Goal: Transaction & Acquisition: Purchase product/service

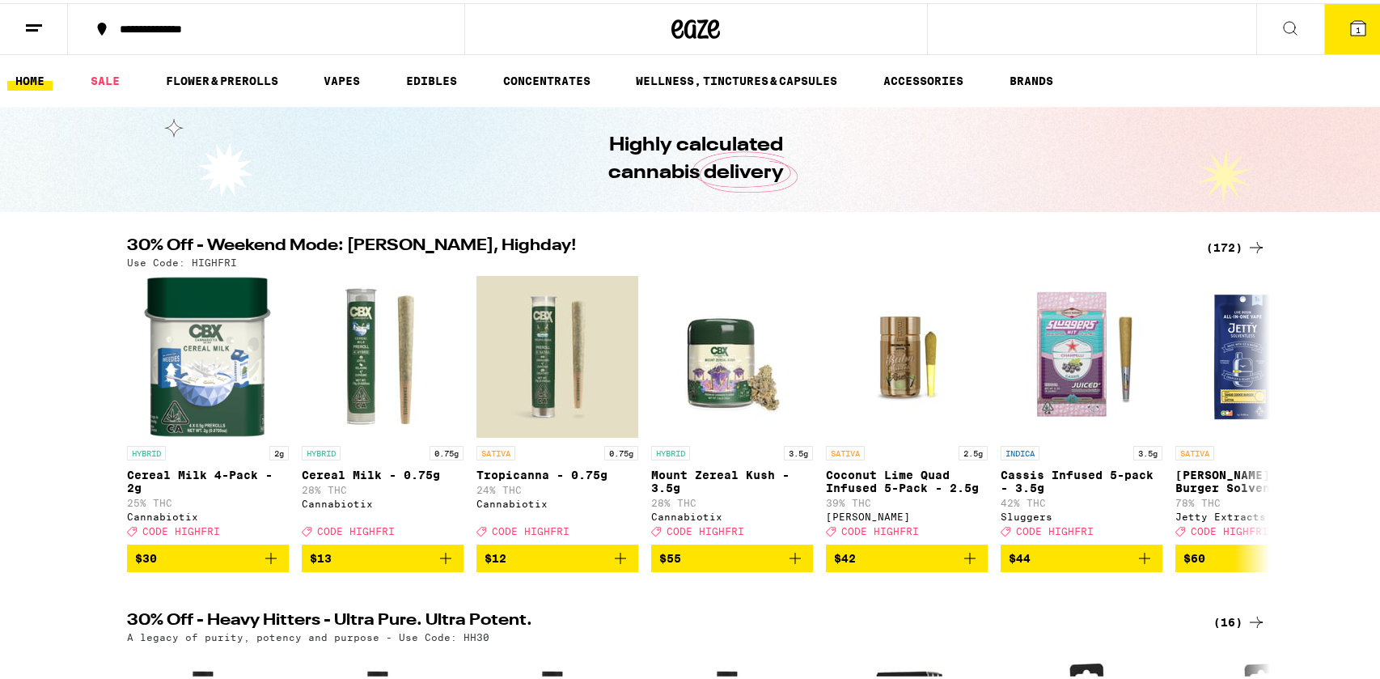
click at [1351, 23] on icon at bounding box center [1358, 25] width 15 height 15
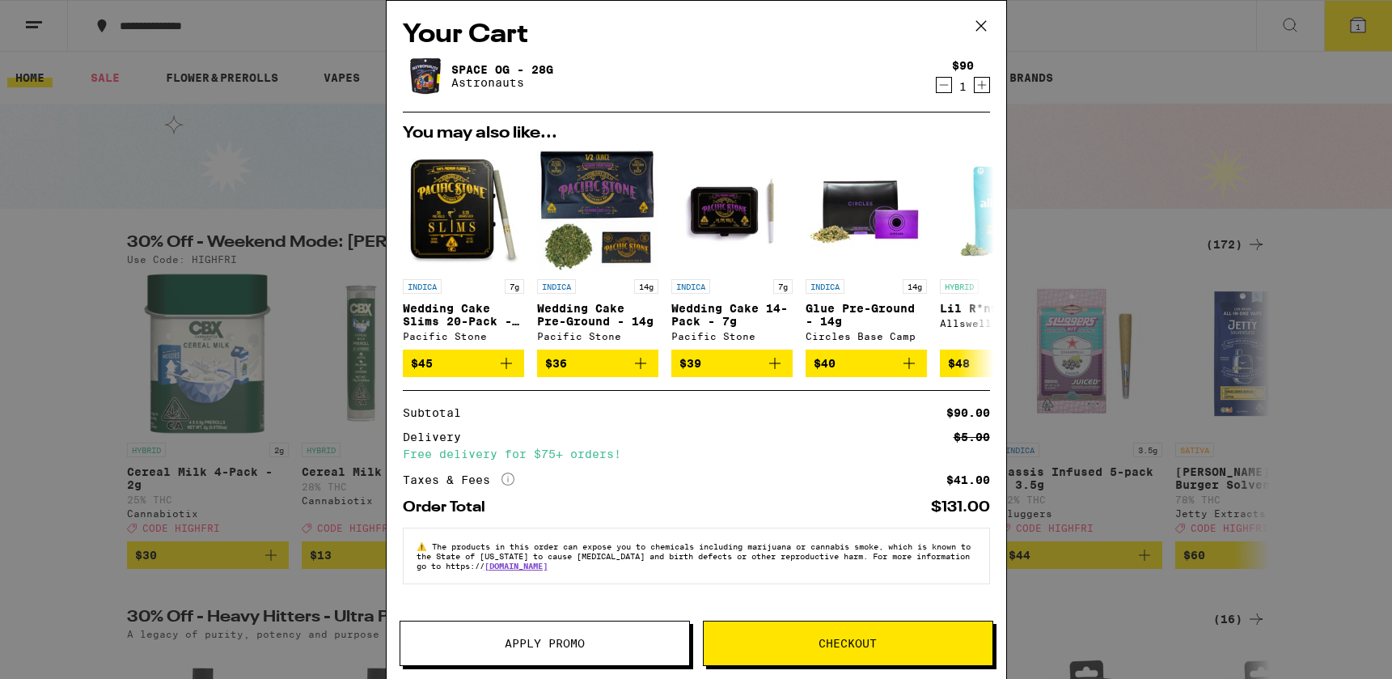
click at [498, 648] on span "Apply Promo" at bounding box center [544, 643] width 289 height 11
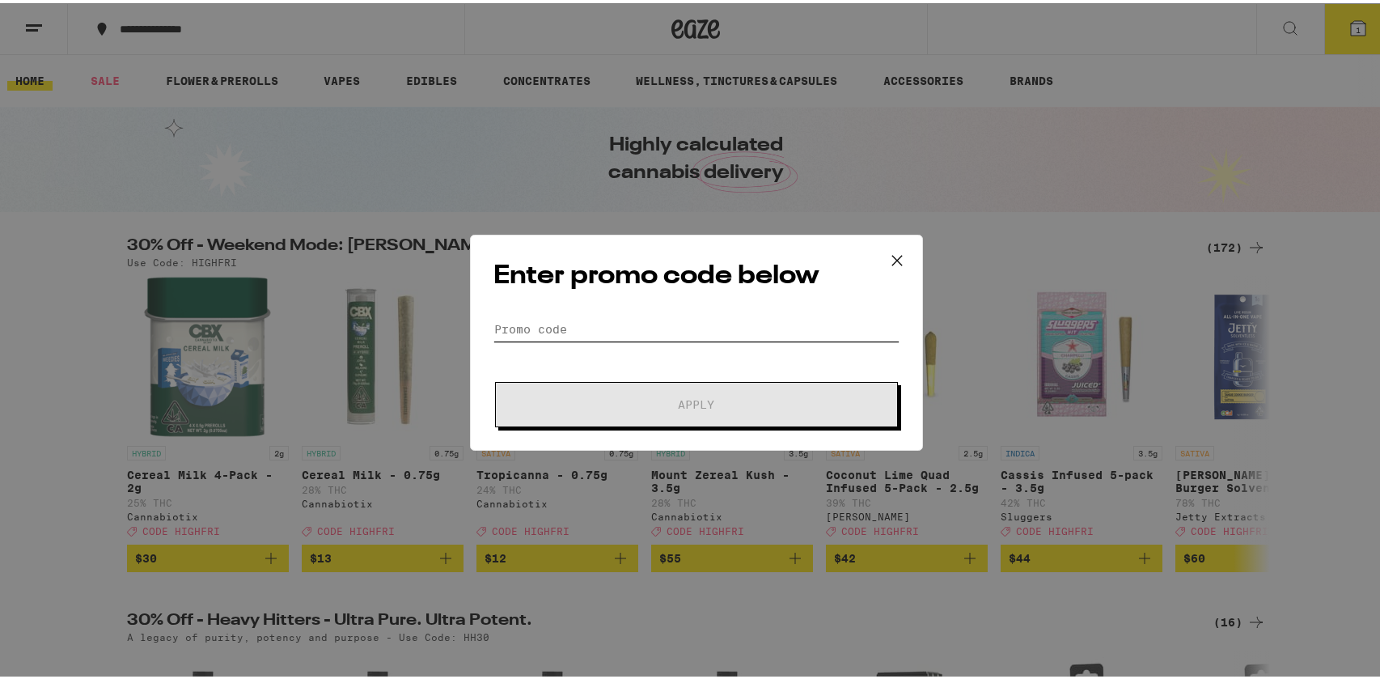
click at [534, 318] on input "Promo Code" at bounding box center [697, 326] width 406 height 24
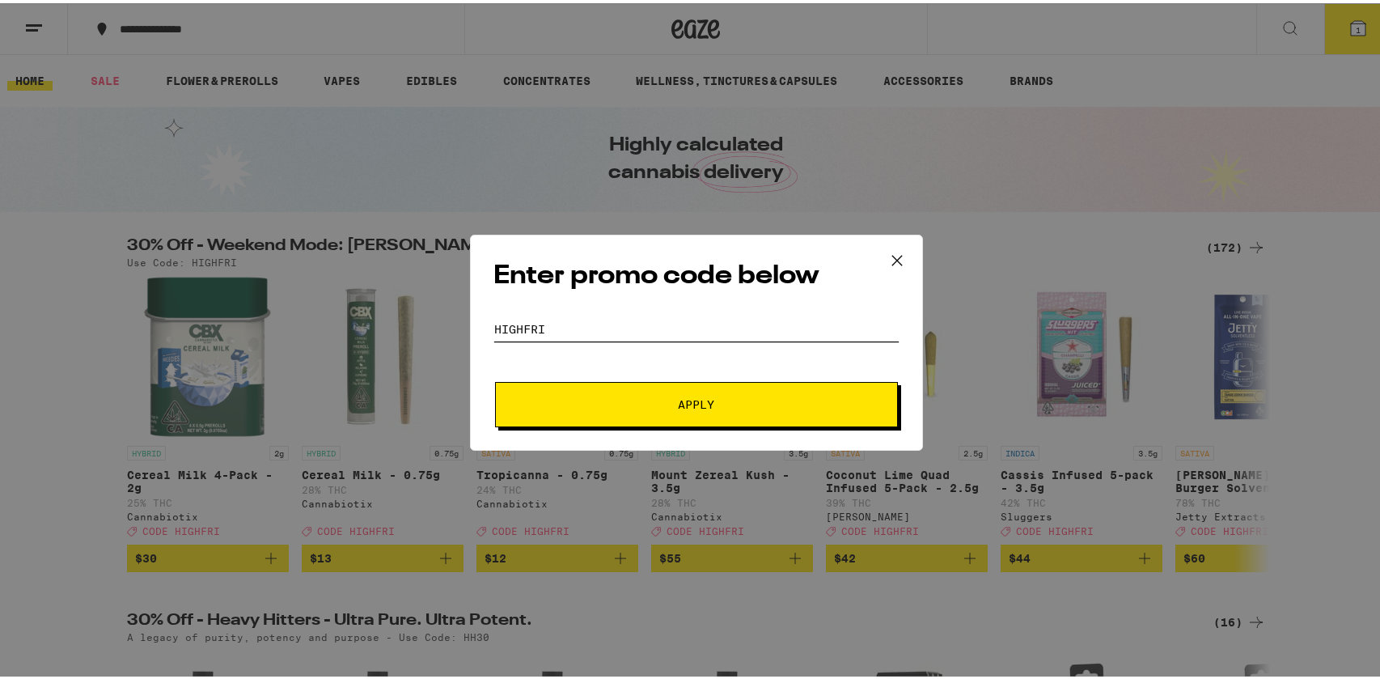
type input "highfri"
click at [495, 379] on button "Apply" at bounding box center [696, 401] width 403 height 45
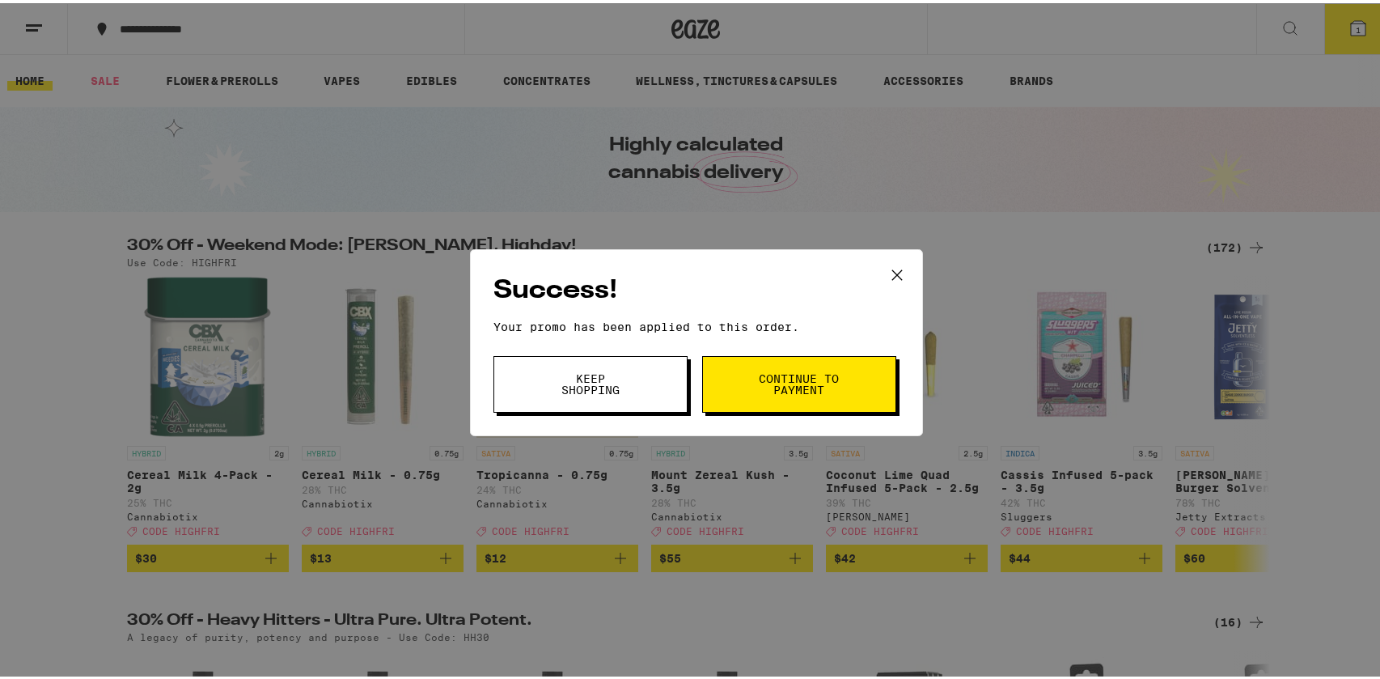
click at [804, 390] on span "Continue to payment" at bounding box center [799, 381] width 83 height 23
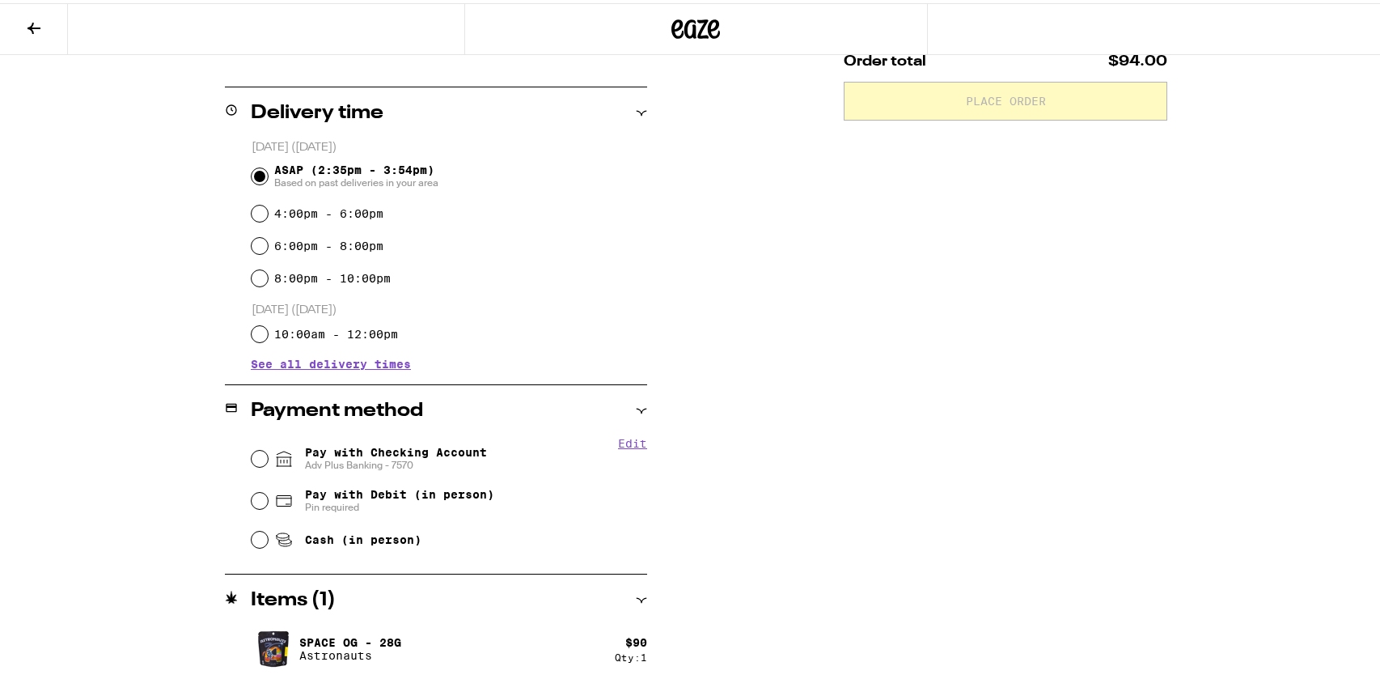
scroll to position [370, 0]
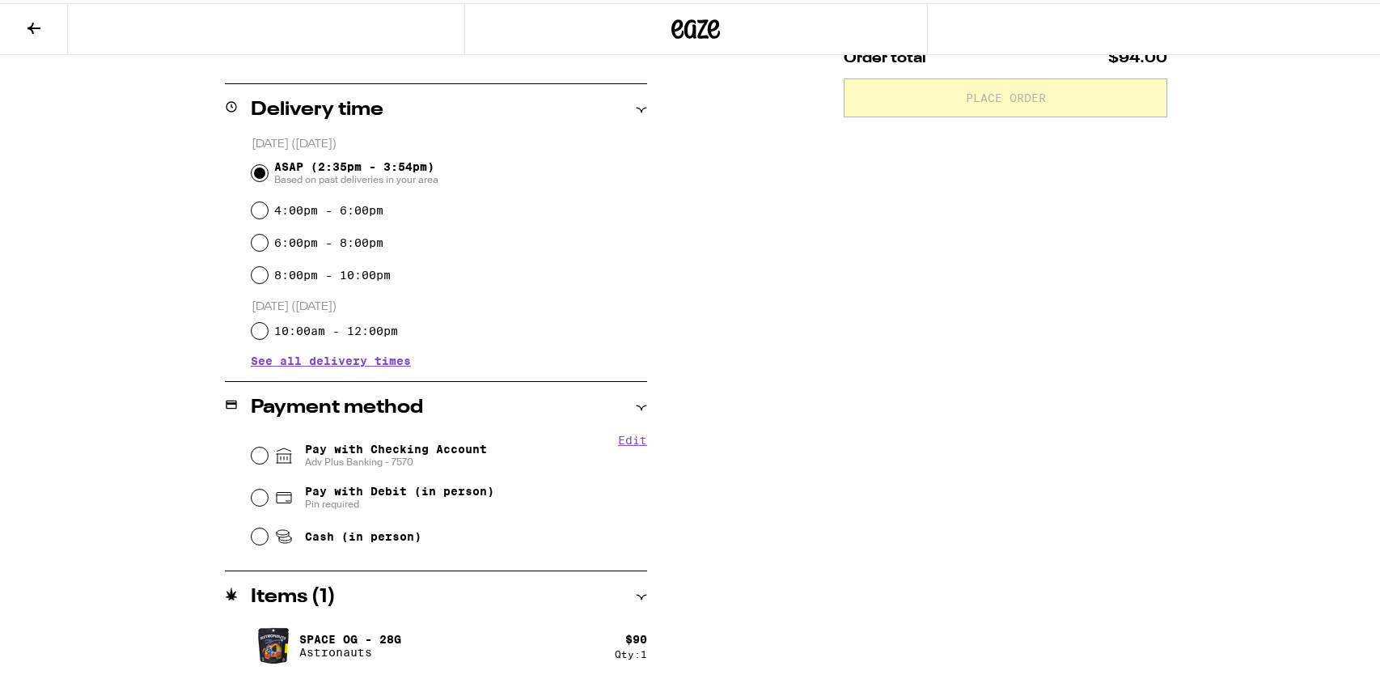
click at [391, 448] on span "Pay with Checking Account Adv Plus Banking - 7570" at bounding box center [396, 452] width 182 height 26
click at [268, 448] on input "Pay with Checking Account Adv Plus Banking - 7570" at bounding box center [260, 452] width 16 height 16
radio input "true"
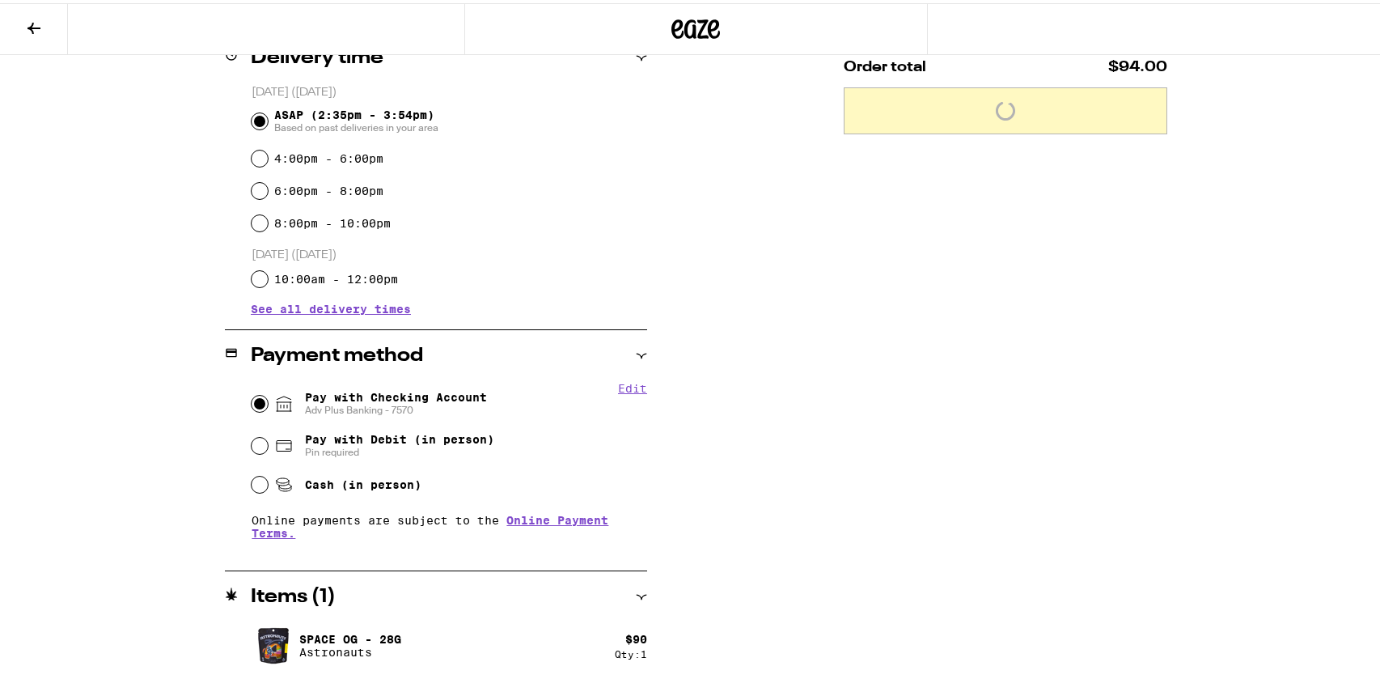
scroll to position [0, 0]
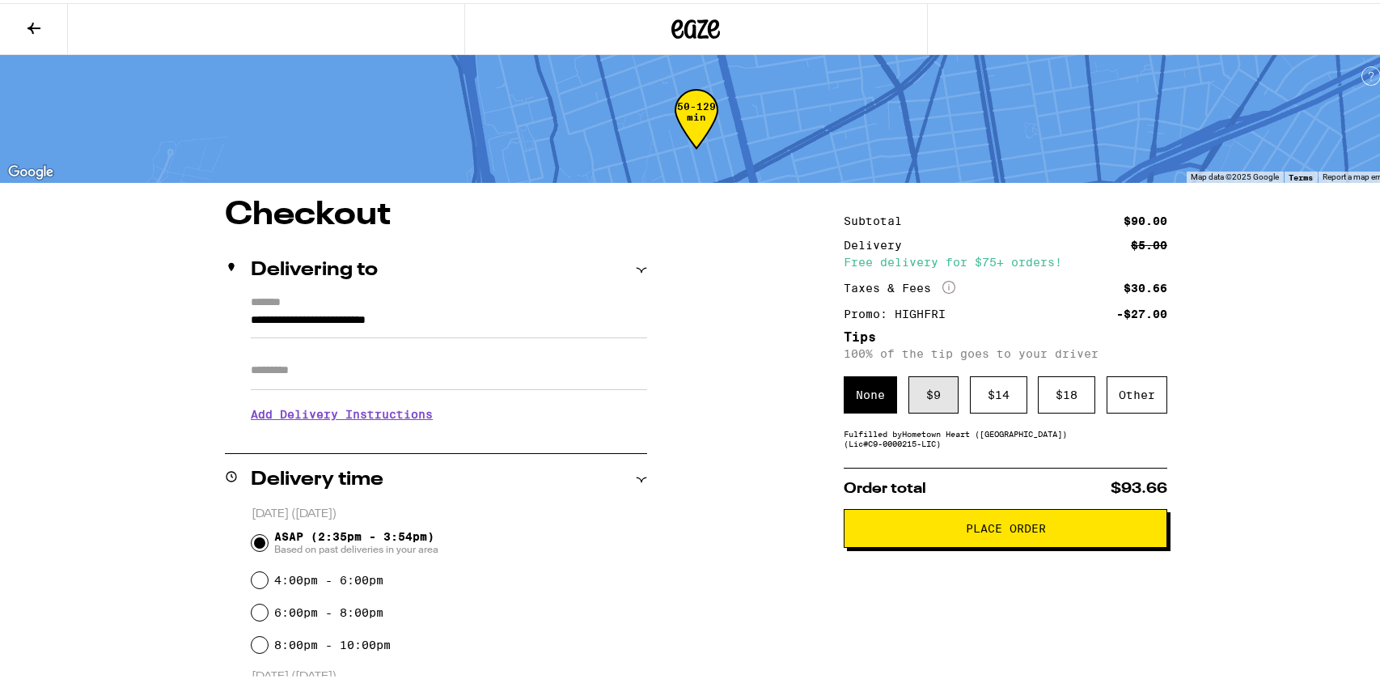
click at [910, 399] on div "$ 9" at bounding box center [934, 391] width 50 height 37
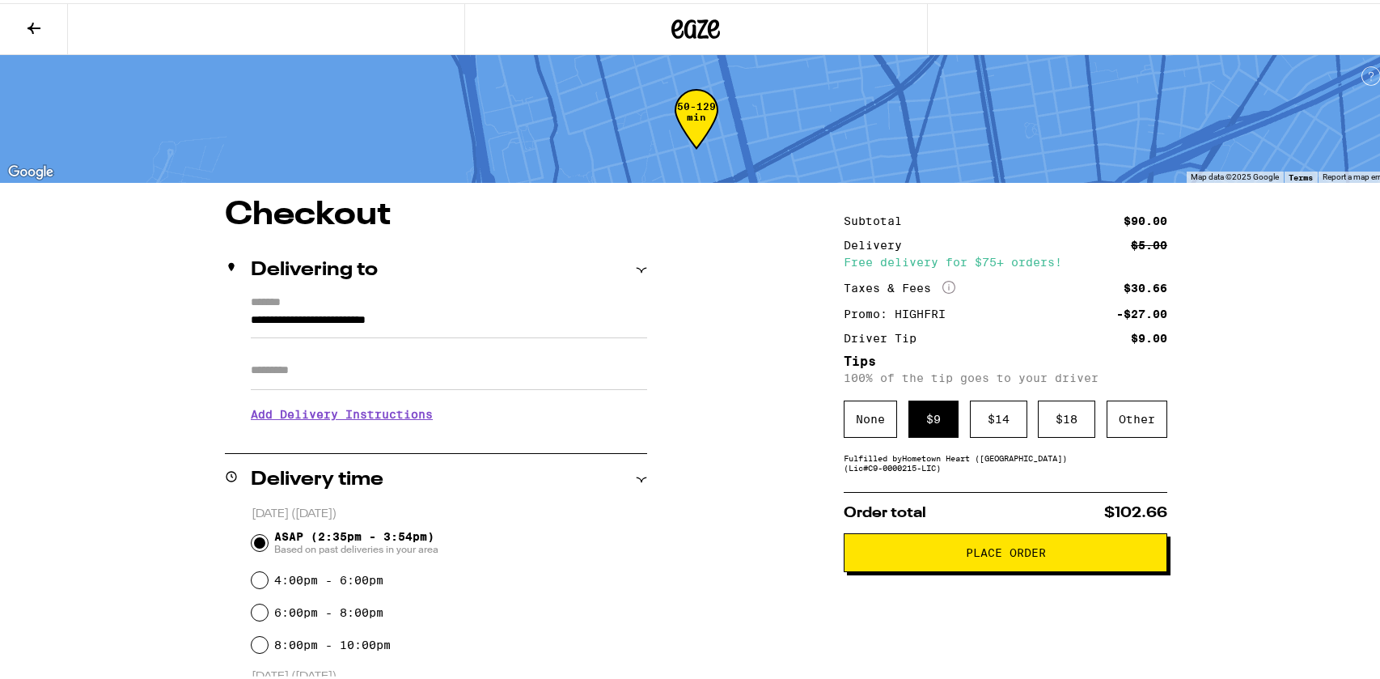
click at [1041, 555] on span "Place Order" at bounding box center [1006, 549] width 296 height 11
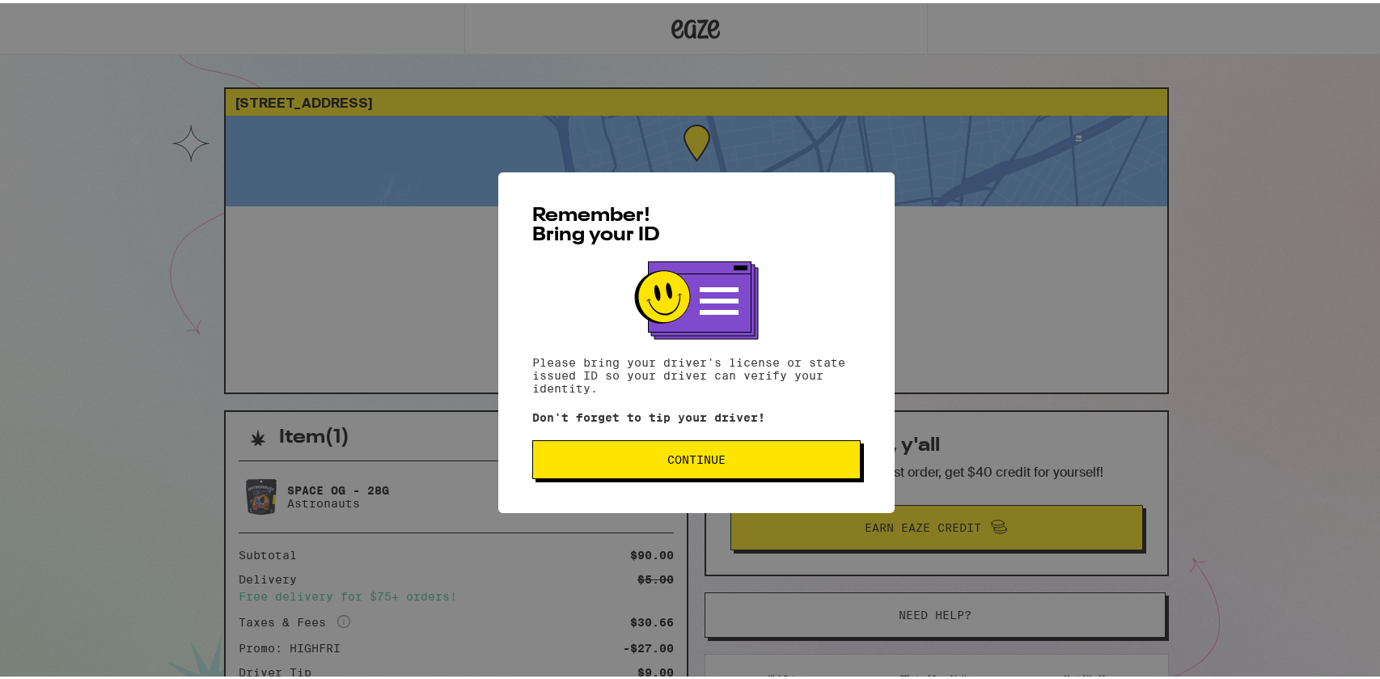
click at [821, 465] on button "Continue" at bounding box center [696, 456] width 328 height 39
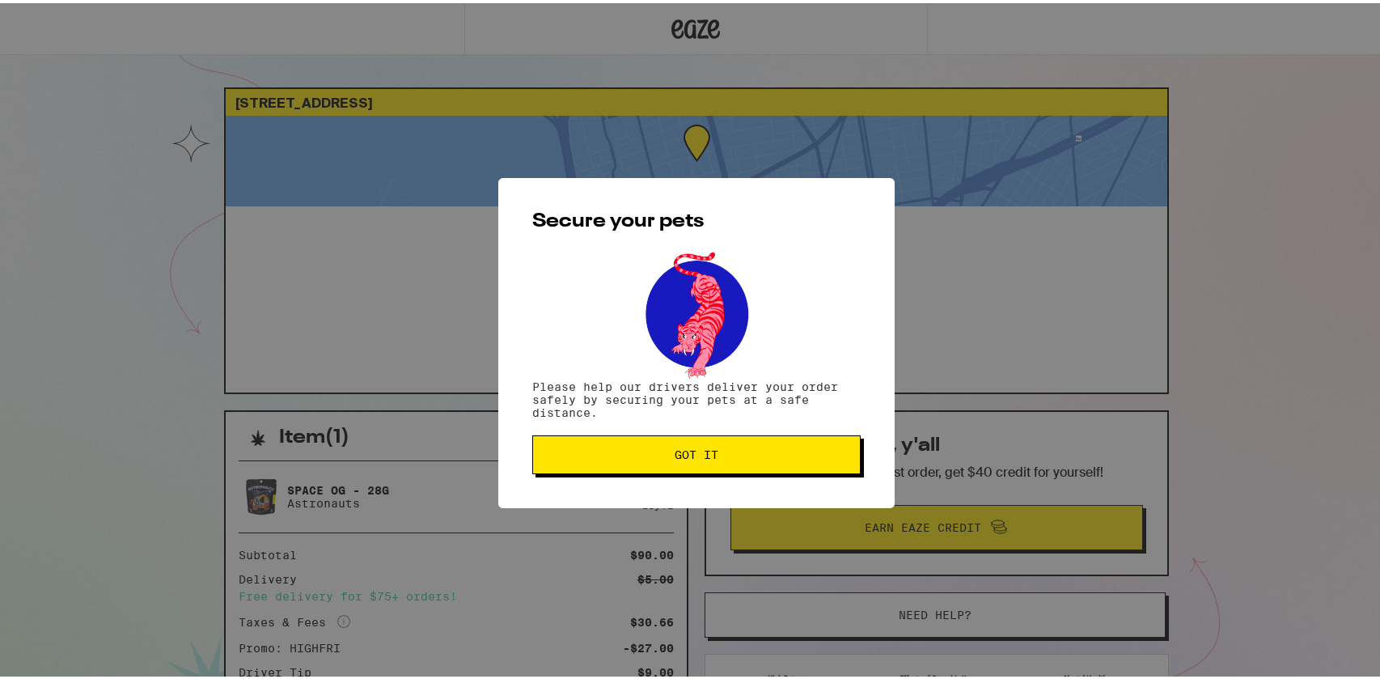
click at [819, 464] on button "Got it" at bounding box center [696, 451] width 328 height 39
